Goal: Task Accomplishment & Management: Complete application form

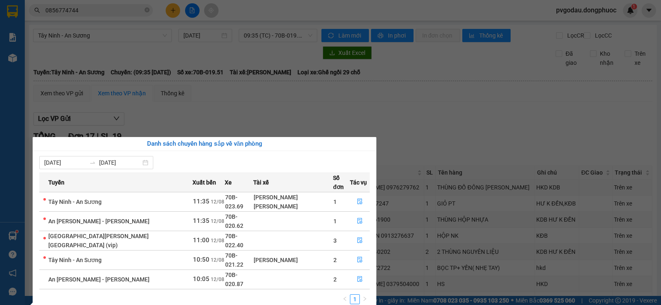
click at [31, 26] on section "Kết quả [PERSON_NAME] ( 28 ) Bộ lọc Mã ĐH Trạng thái Món hàng Tổng [PERSON_NAME…" at bounding box center [330, 152] width 661 height 305
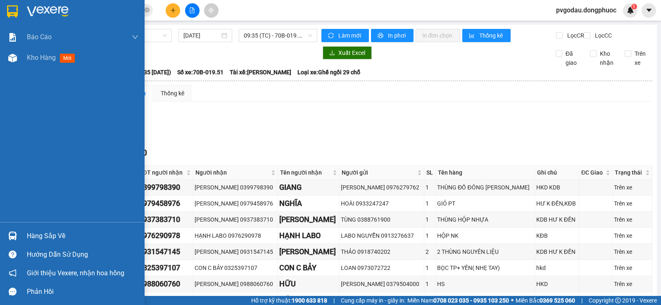
click at [25, 6] on div at bounding box center [72, 13] width 145 height 27
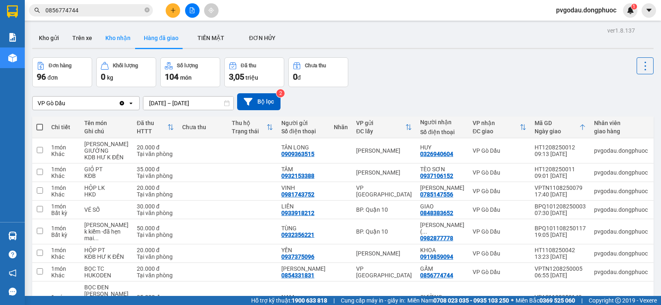
click at [121, 40] on button "Kho nhận" at bounding box center [118, 38] width 38 height 20
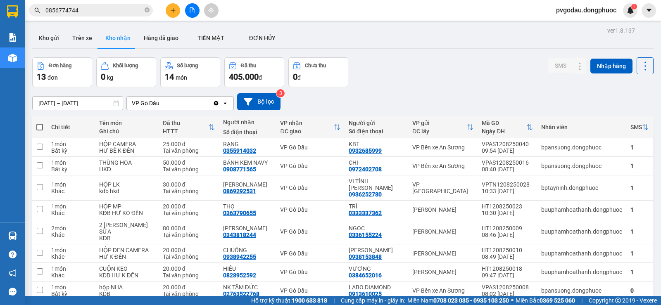
click at [114, 11] on input "0856774744" at bounding box center [94, 10] width 98 height 9
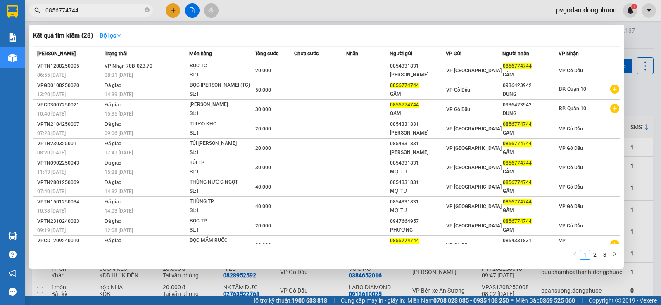
click at [114, 11] on input "0856774744" at bounding box center [94, 10] width 98 height 9
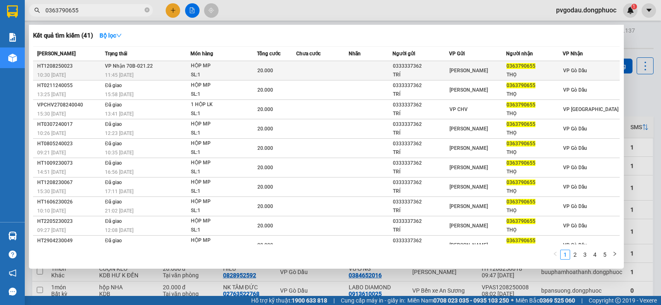
type input "0363790655"
click at [400, 71] on div "TRÍ" at bounding box center [421, 75] width 56 height 9
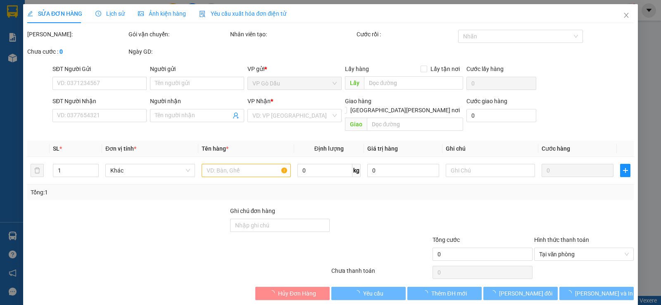
type input "0333337362"
type input "TRÍ"
type input "0363790655"
type input "THỌ"
type input "20.000"
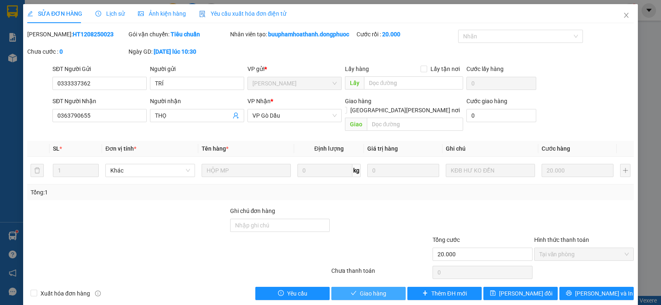
click at [382, 289] on span "Giao hàng" at bounding box center [373, 293] width 26 height 9
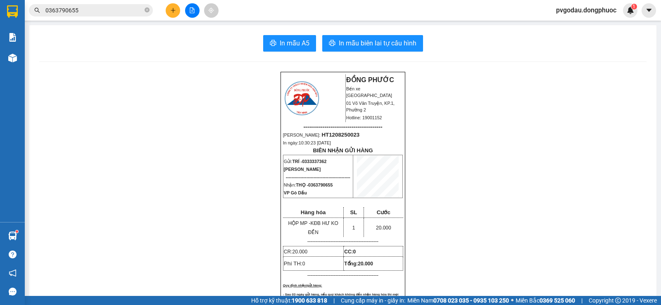
click at [116, 10] on input "0363790655" at bounding box center [94, 10] width 98 height 9
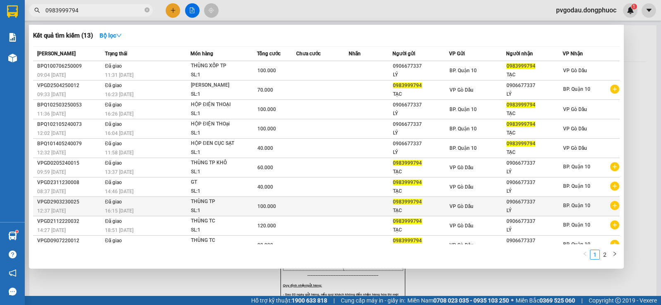
scroll to position [11, 0]
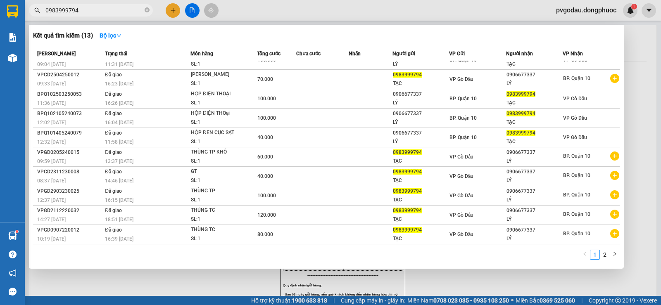
click at [106, 10] on input "0983999794" at bounding box center [94, 10] width 98 height 9
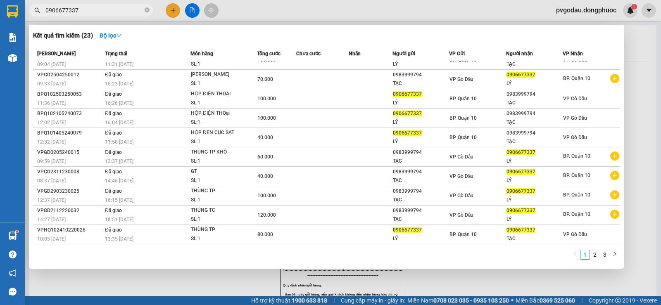
click at [132, 11] on input "0906677337" at bounding box center [94, 10] width 98 height 9
click at [107, 7] on input "0906677337" at bounding box center [94, 10] width 98 height 9
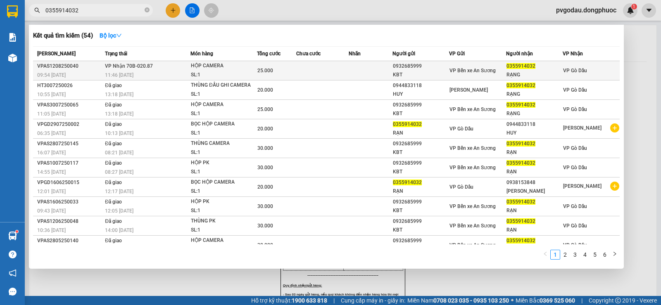
type input "0355914032"
click at [277, 75] on td "25.000" at bounding box center [276, 70] width 39 height 19
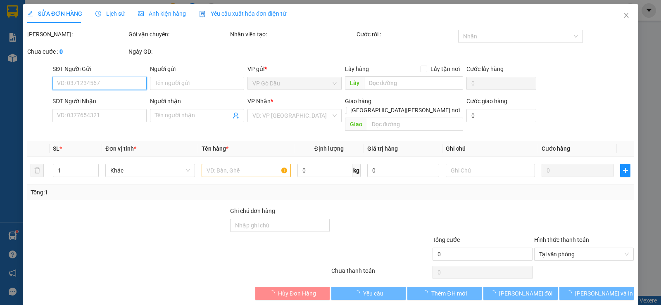
type input "0932685999"
type input "KBT"
type input "0355914032"
type input "RẠNG"
type input "25.000"
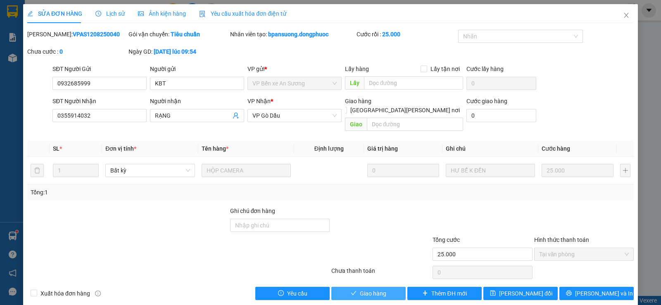
click at [372, 289] on span "Giao hàng" at bounding box center [373, 293] width 26 height 9
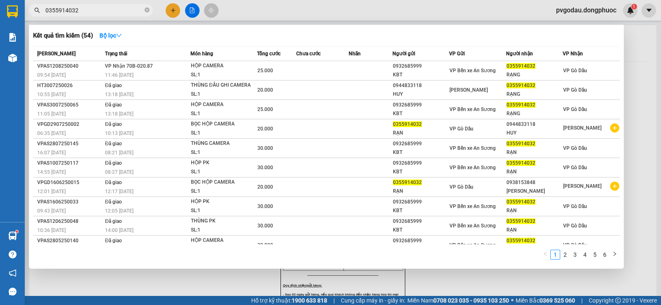
click at [112, 9] on input "0355914032" at bounding box center [94, 10] width 98 height 9
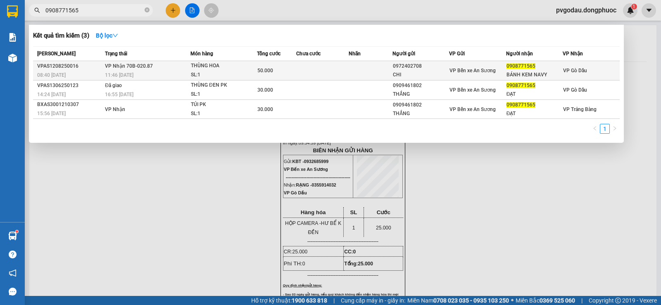
type input "0908771565"
click at [317, 74] on td at bounding box center [322, 70] width 52 height 19
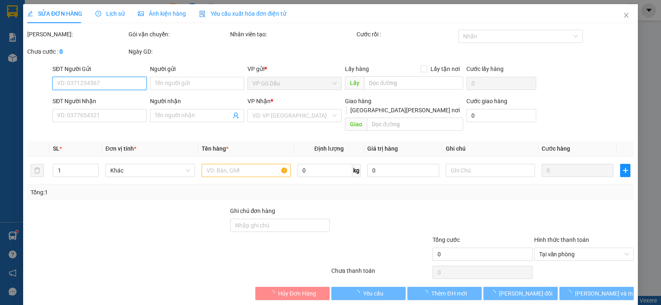
type input "0972402708"
type input "CHI"
type input "0908771565"
type input "BÁNH KEM NAVY"
type input "50.000"
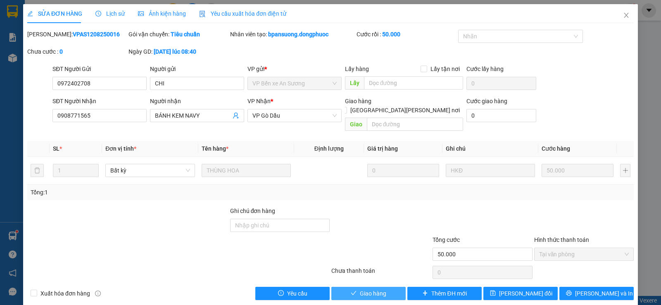
drag, startPoint x: 372, startPoint y: 286, endPoint x: 378, endPoint y: 283, distance: 7.0
click at [372, 289] on span "Giao hàng" at bounding box center [373, 293] width 26 height 9
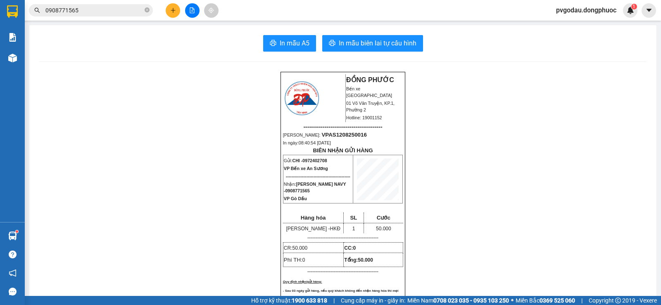
click at [172, 9] on icon "plus" at bounding box center [173, 10] width 6 height 6
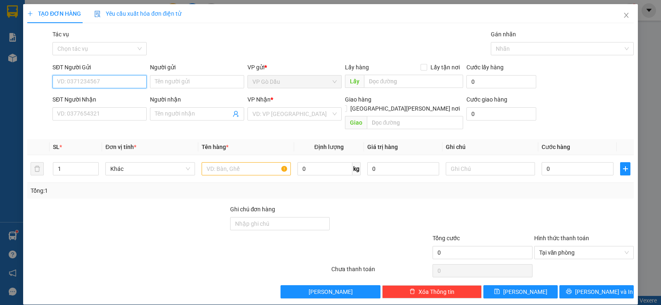
click at [105, 80] on input "SĐT Người Gửi" at bounding box center [99, 81] width 94 height 13
type input "0978528177"
click at [122, 102] on div "0978528177 - 2 NỮ" at bounding box center [98, 98] width 83 height 9
type input "2 NỮ"
type input "0975556941"
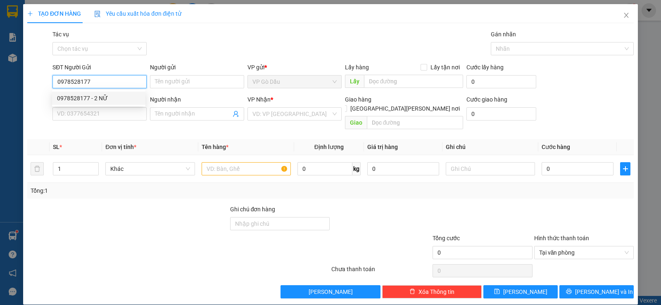
type input "CHI MEO"
type input "30.000"
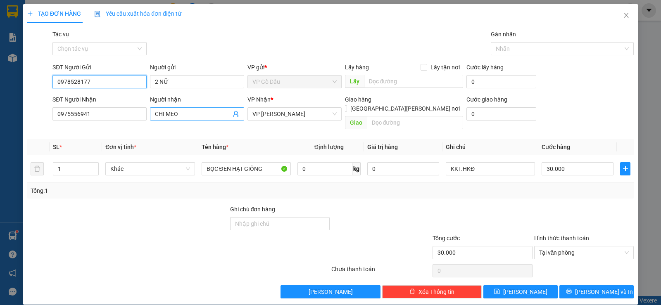
type input "0978528177"
click at [188, 116] on input "CHI MEO" at bounding box center [193, 113] width 76 height 9
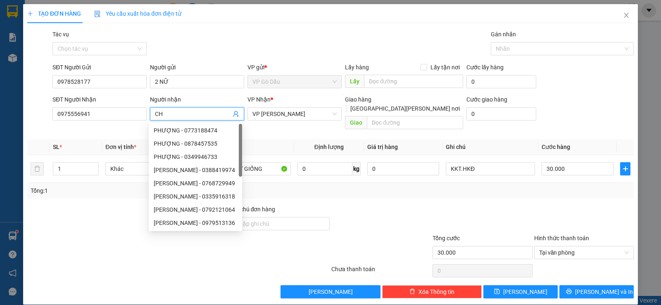
type input "C"
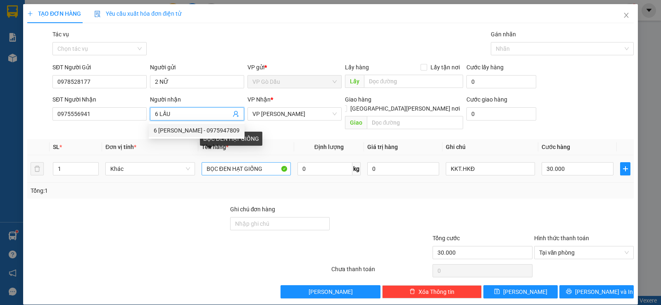
type input "6 LẤU"
click at [263, 162] on input "BỌC ĐEN HẠT GIỐNG" at bounding box center [246, 168] width 89 height 13
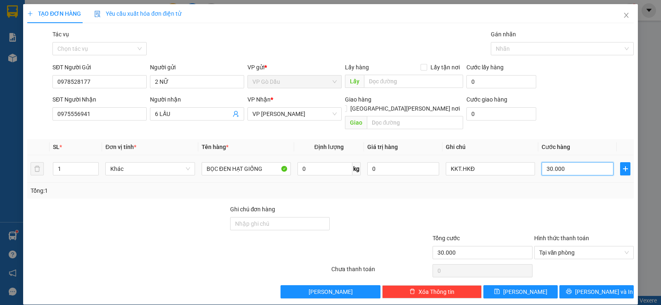
click at [579, 162] on input "30.000" at bounding box center [578, 168] width 72 height 13
type input "2"
type input "25"
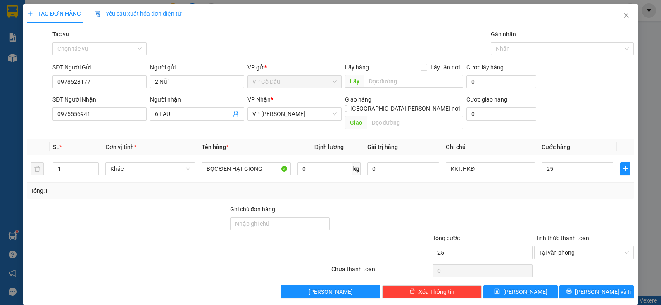
click at [500, 205] on div at bounding box center [482, 219] width 101 height 29
type input "25.000"
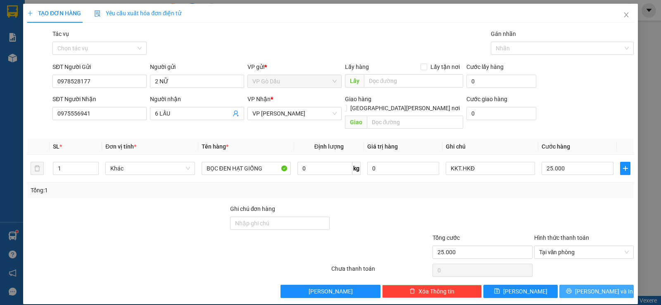
click at [594, 287] on span "[PERSON_NAME] và In" at bounding box center [604, 291] width 58 height 9
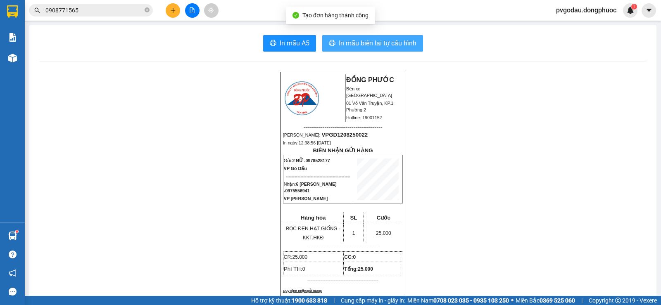
click at [409, 43] on span "In mẫu biên lai tự cấu hình" at bounding box center [378, 43] width 78 height 10
